Goal: Download file/media

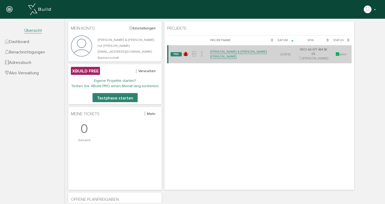
click at [241, 52] on link "[PERSON_NAME] & [PERSON_NAME] [PERSON_NAME]" at bounding box center [238, 54] width 57 height 9
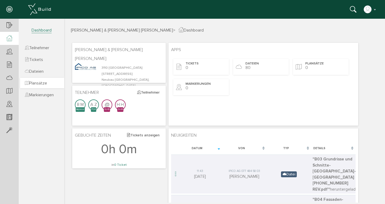
click at [37, 84] on span "Plansätze" at bounding box center [36, 83] width 22 height 5
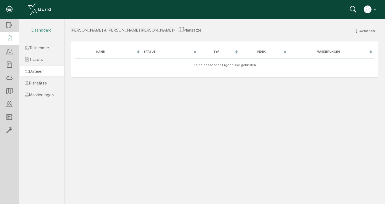
click at [38, 72] on span "Dateien" at bounding box center [34, 71] width 19 height 5
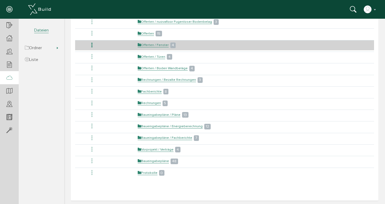
scroll to position [74, 0]
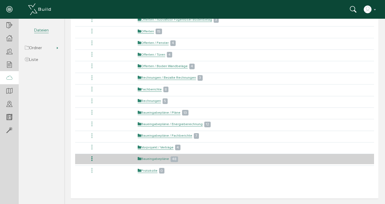
click at [154, 158] on link "Baueingabepläne" at bounding box center [153, 159] width 31 height 5
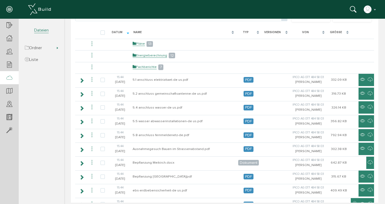
scroll to position [52, 0]
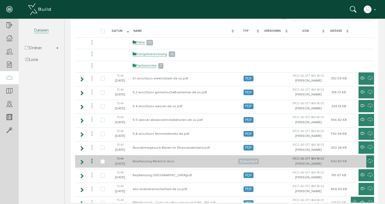
click at [142, 160] on td "Bepflanzung Meikirch.docx" at bounding box center [183, 161] width 105 height 13
click at [80, 164] on icon at bounding box center [81, 162] width 5 height 4
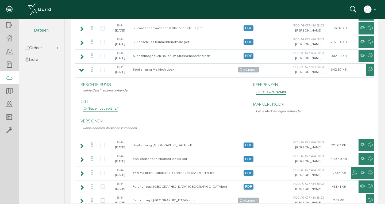
scroll to position [144, 0]
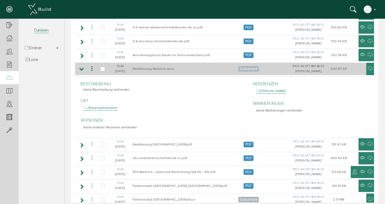
click at [81, 70] on icon at bounding box center [81, 69] width 5 height 4
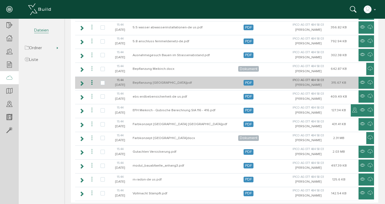
click at [168, 82] on td "Bepflanzung [GEOGRAPHIC_DATA]pdf" at bounding box center [183, 83] width 105 height 13
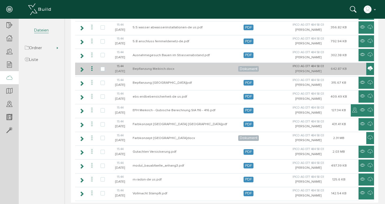
click at [370, 68] on icon at bounding box center [370, 69] width 5 height 6
